Goal: Transaction & Acquisition: Purchase product/service

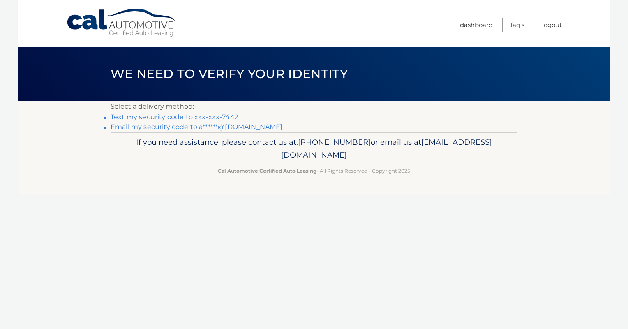
click at [151, 120] on link "Text my security code to xxx-xxx-7442" at bounding box center [175, 117] width 128 height 8
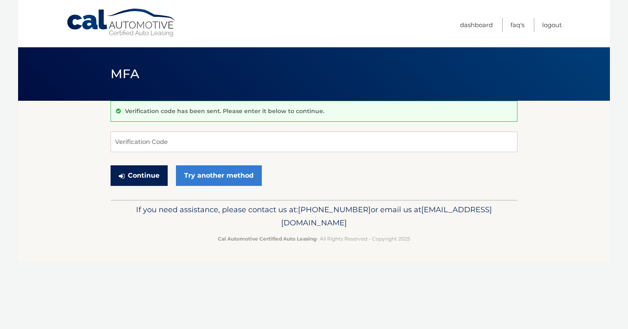
click at [144, 177] on button "Continue" at bounding box center [139, 175] width 57 height 21
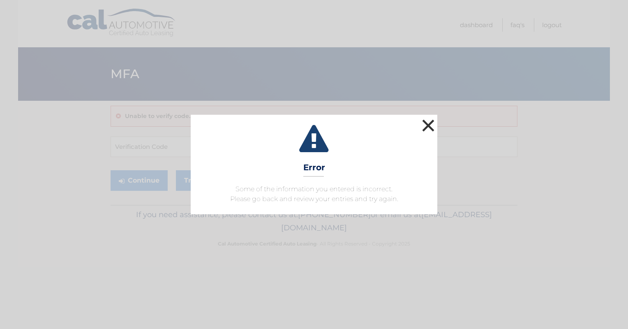
click at [424, 122] on button "×" at bounding box center [428, 125] width 16 height 16
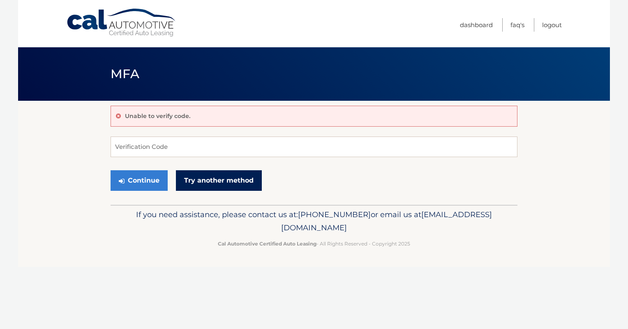
click at [219, 184] on link "Try another method" at bounding box center [219, 180] width 86 height 21
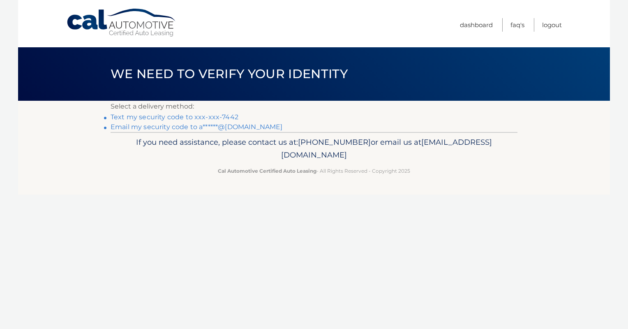
click at [164, 118] on link "Text my security code to xxx-xxx-7442" at bounding box center [175, 117] width 128 height 8
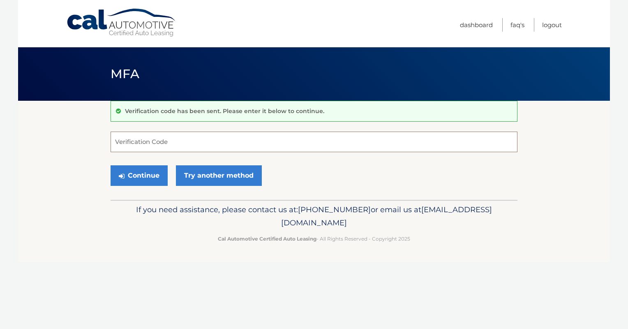
click at [153, 143] on input "Verification Code" at bounding box center [314, 141] width 407 height 21
type input "2"
type input "785309"
click at [111, 165] on button "Continue" at bounding box center [139, 175] width 57 height 21
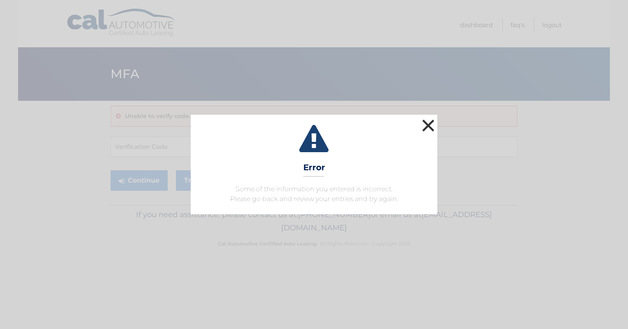
click at [421, 125] on button "×" at bounding box center [428, 125] width 16 height 16
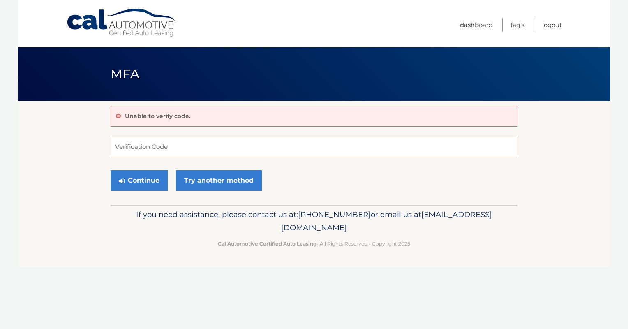
click at [152, 152] on input "Verification Code" at bounding box center [314, 146] width 407 height 21
type input "249491"
click at [133, 188] on button "Continue" at bounding box center [139, 180] width 57 height 21
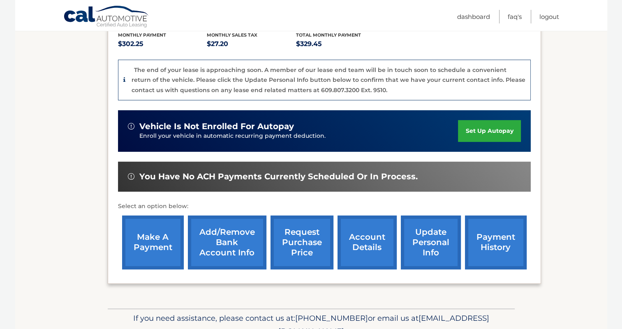
scroll to position [205, 0]
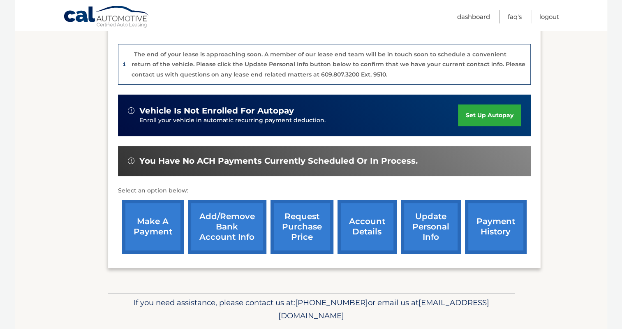
click at [148, 203] on link "make a payment" at bounding box center [153, 227] width 62 height 54
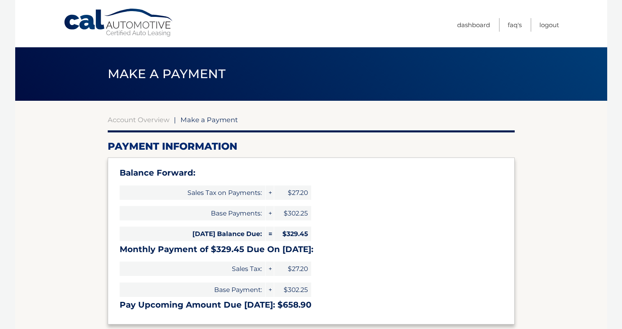
select select "M2Q2ZTM4YzQtZTQ2OC00MTUwLWI0YzQtYzlmNDJkYWU0MTdl"
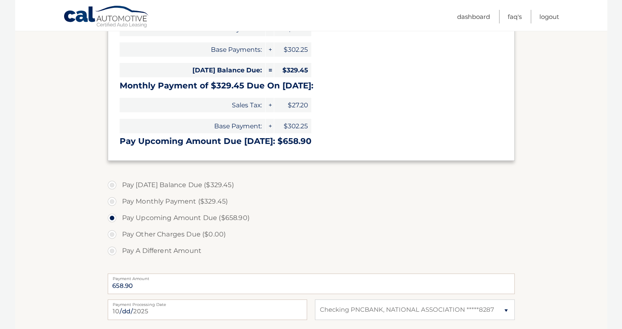
scroll to position [164, 0]
click at [152, 203] on label "Pay Monthly Payment ($329.45)" at bounding box center [311, 200] width 407 height 16
click at [119, 203] on input "Pay Monthly Payment ($329.45)" at bounding box center [115, 198] width 8 height 13
radio input "true"
type input "329.45"
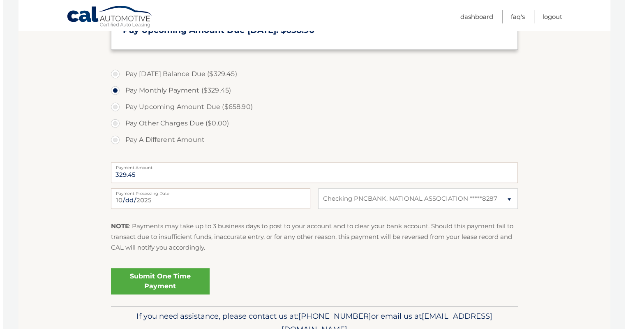
scroll to position [288, 0]
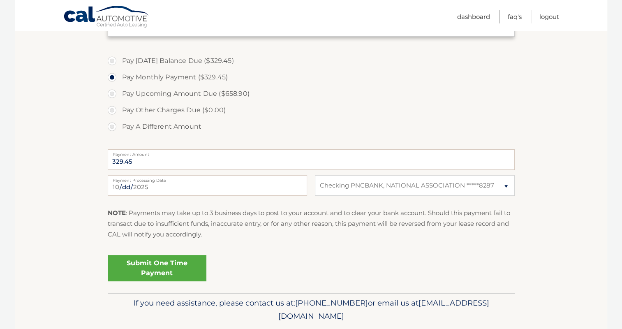
click at [159, 269] on link "Submit One Time Payment" at bounding box center [157, 268] width 99 height 26
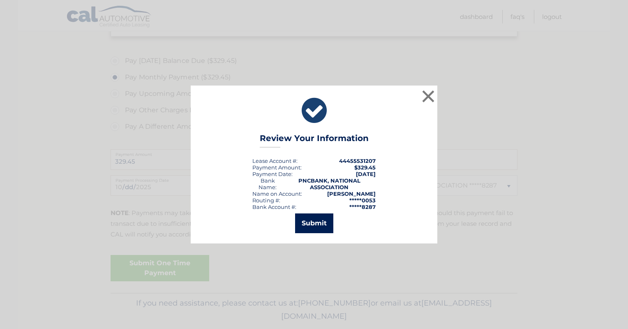
click at [314, 223] on button "Submit" at bounding box center [314, 223] width 38 height 20
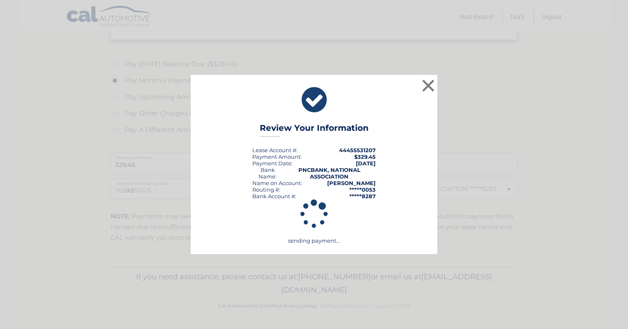
scroll to position [284, 0]
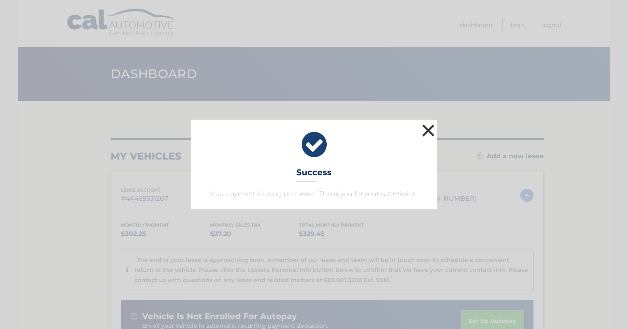
click at [429, 135] on button "×" at bounding box center [428, 130] width 16 height 16
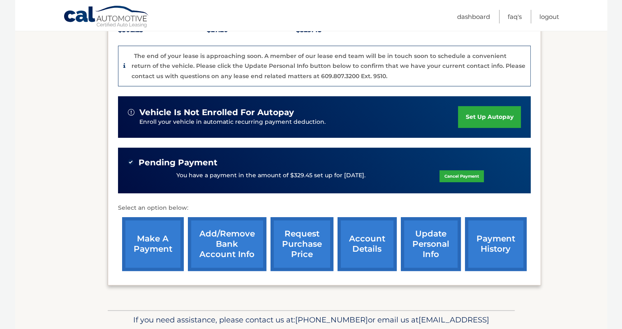
scroll to position [234, 0]
